Goal: Task Accomplishment & Management: Manage account settings

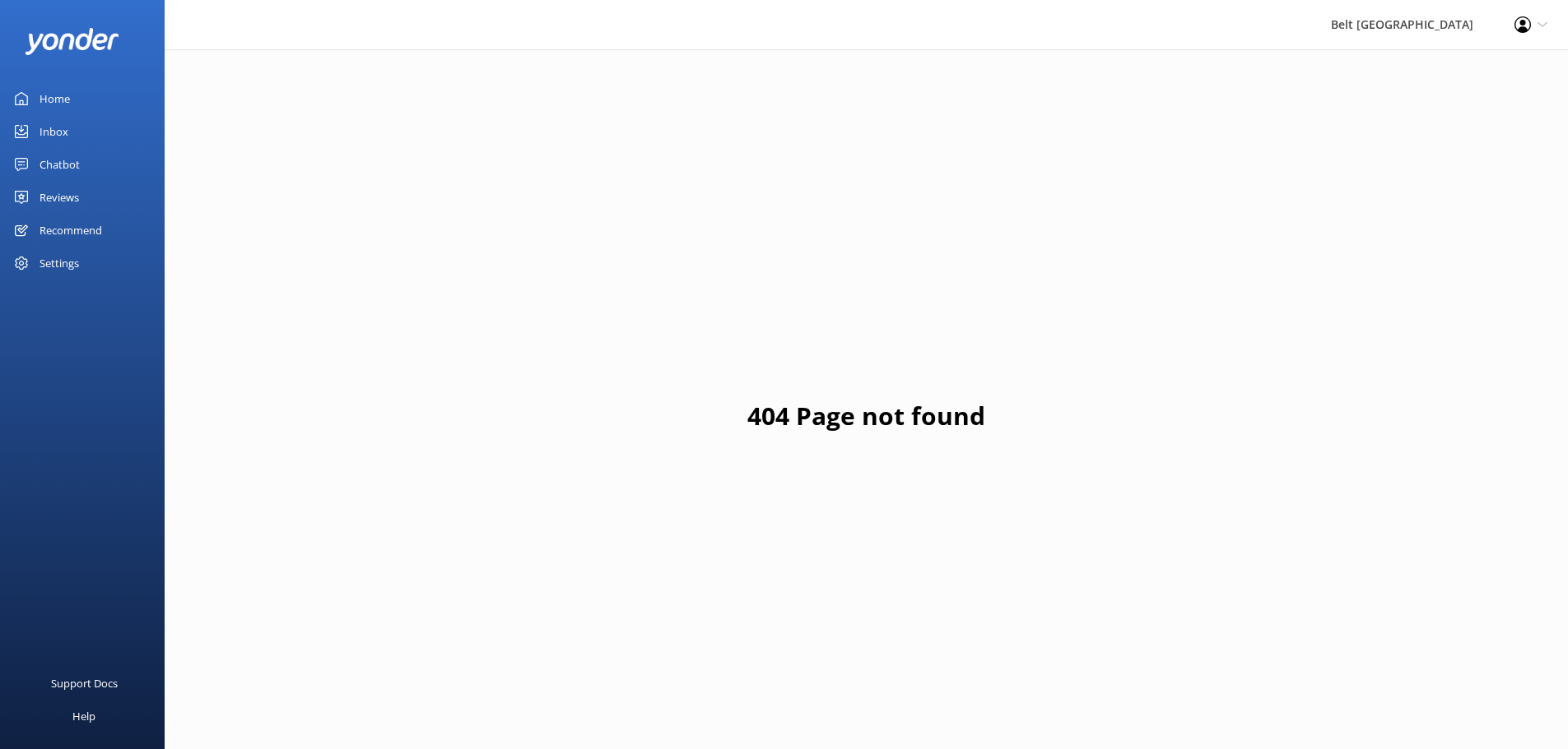
drag, startPoint x: 45, startPoint y: 159, endPoint x: 60, endPoint y: 178, distance: 24.2
click at [45, 159] on div "Chatbot" at bounding box center [59, 164] width 40 height 33
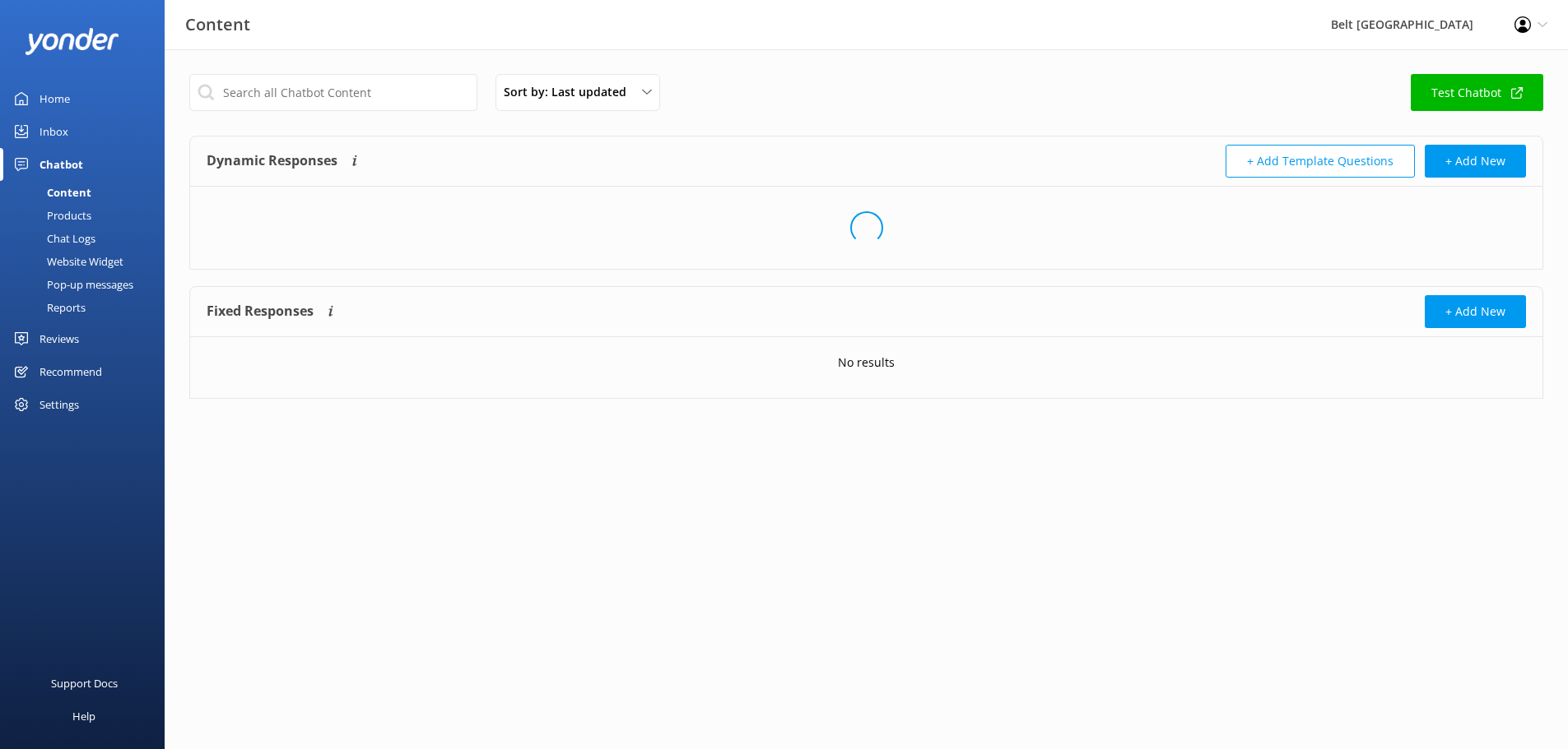
click at [62, 128] on div "Inbox" at bounding box center [53, 132] width 29 height 33
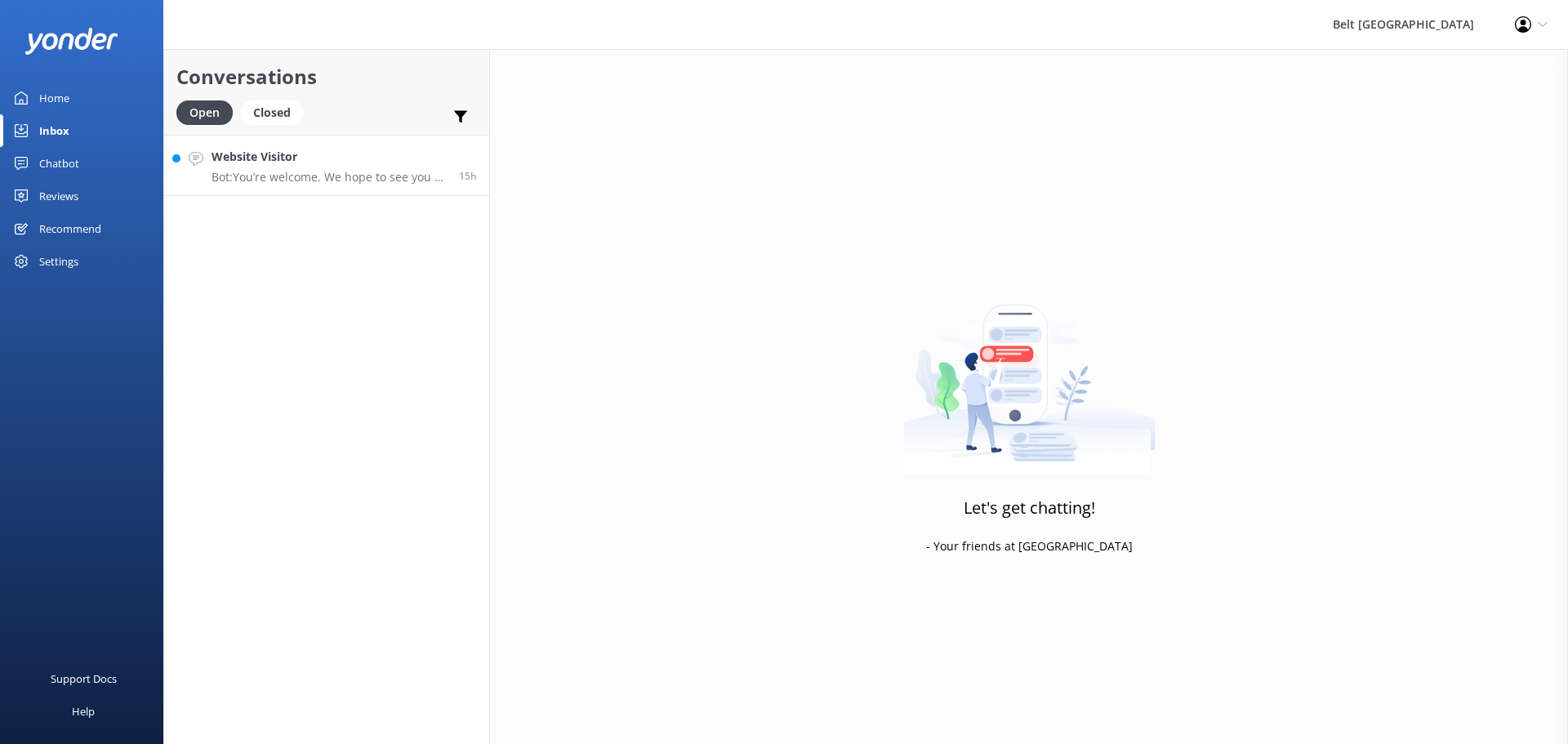
click at [299, 174] on p "Bot: You’re welcome. We hope to see you at [GEOGRAPHIC_DATA]!" at bounding box center [329, 177] width 235 height 15
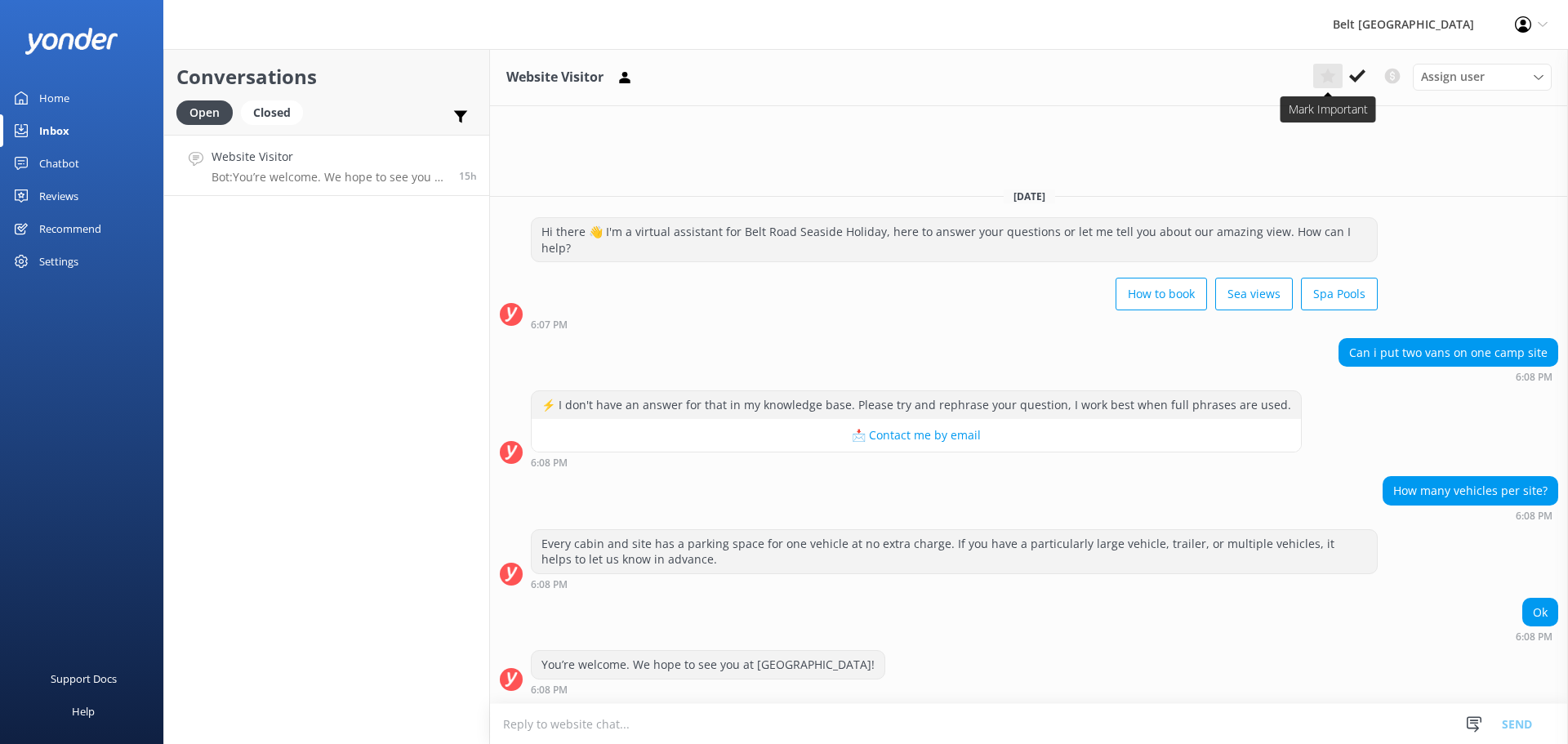
drag, startPoint x: 1361, startPoint y: 76, endPoint x: 1342, endPoint y: 77, distance: 19.0
click at [1361, 76] on use at bounding box center [1357, 76] width 16 height 13
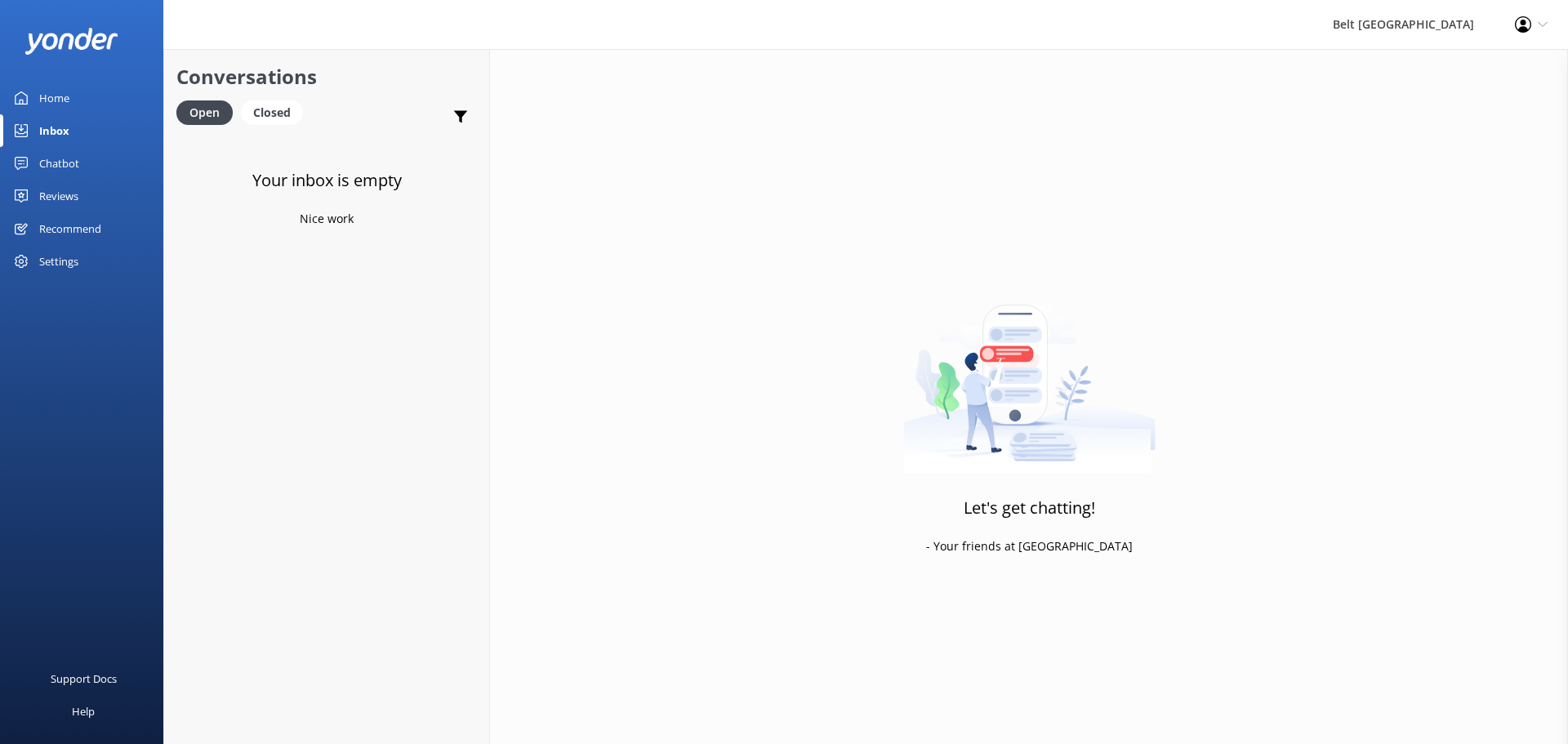
click at [70, 163] on div "Chatbot" at bounding box center [59, 163] width 40 height 33
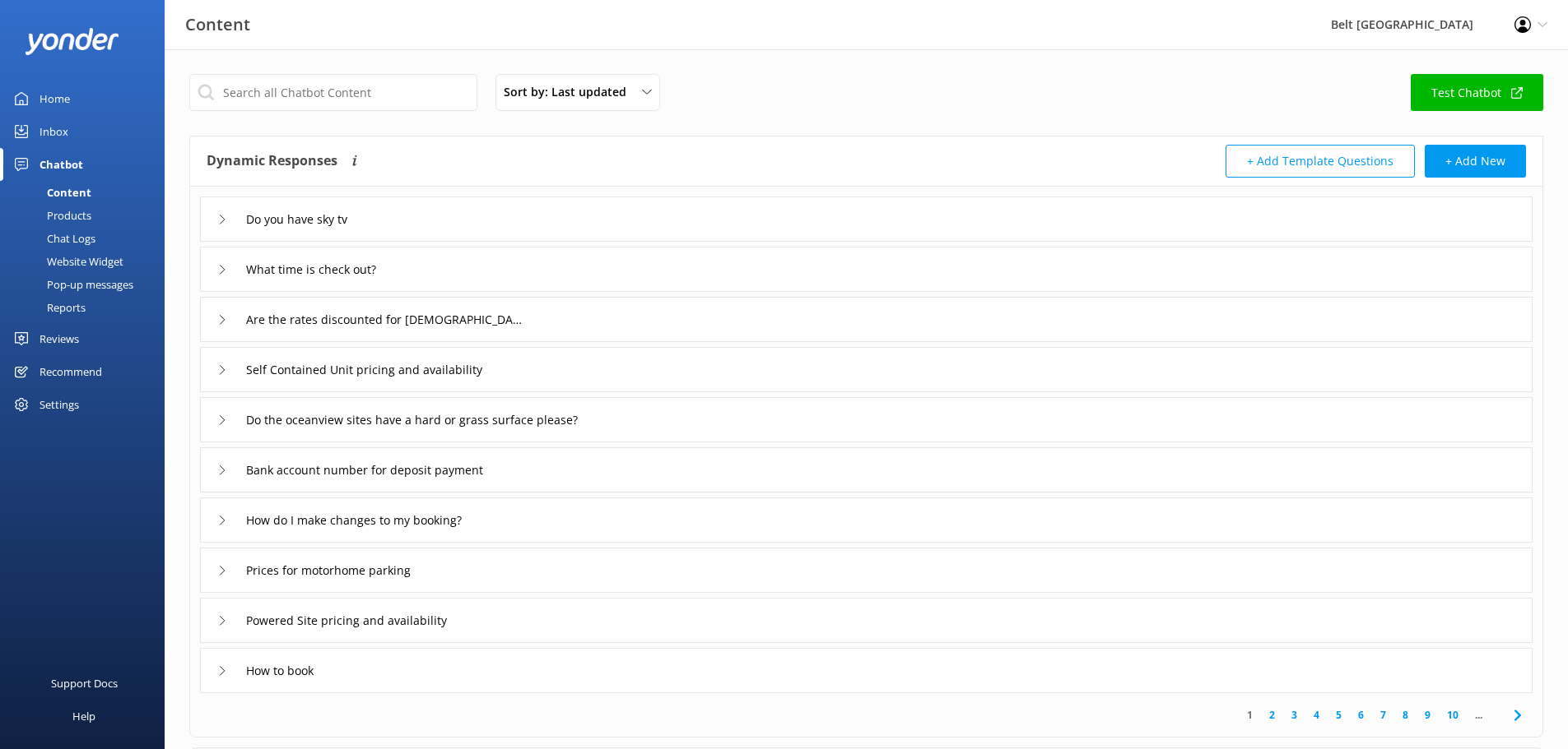
click at [67, 334] on div "Reviews" at bounding box center [59, 339] width 39 height 33
